Goal: Information Seeking & Learning: Learn about a topic

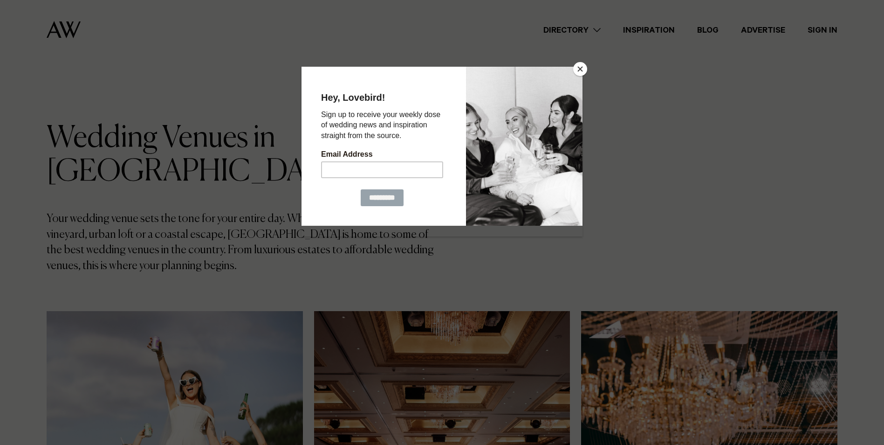
click at [579, 70] on button "Close" at bounding box center [580, 69] width 14 height 14
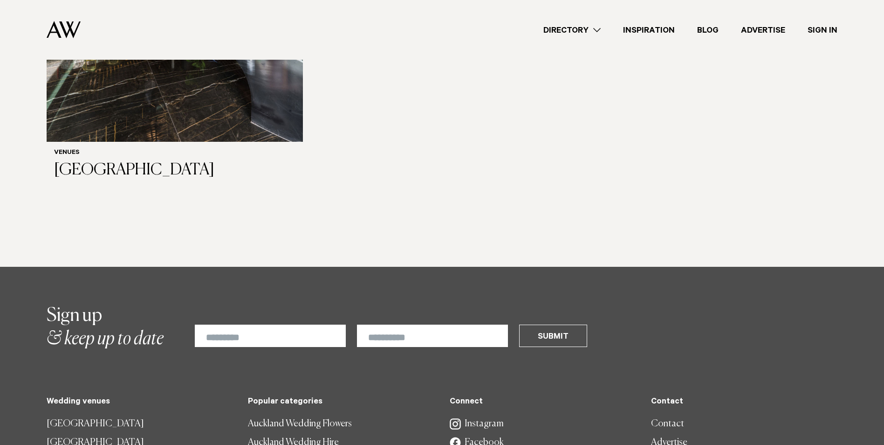
scroll to position [6419, 0]
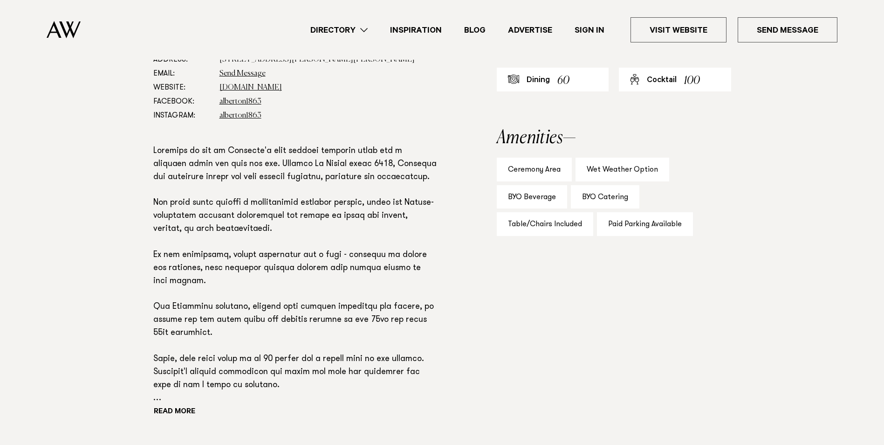
scroll to position [549, 0]
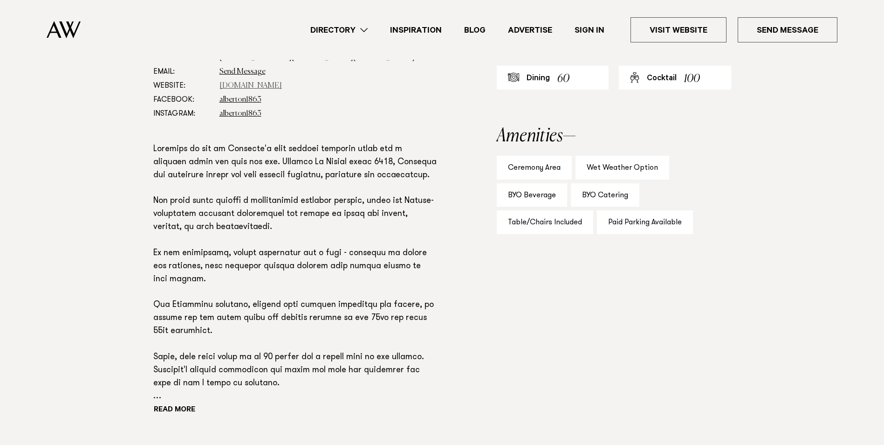
click at [259, 83] on link "[DOMAIN_NAME]" at bounding box center [251, 85] width 62 height 7
